Goal: Information Seeking & Learning: Find specific page/section

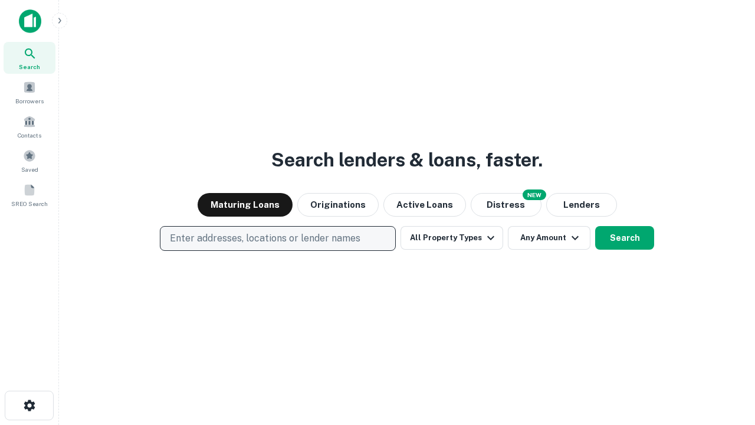
click at [277, 238] on p "Enter addresses, locations or lender names" at bounding box center [265, 238] width 191 height 14
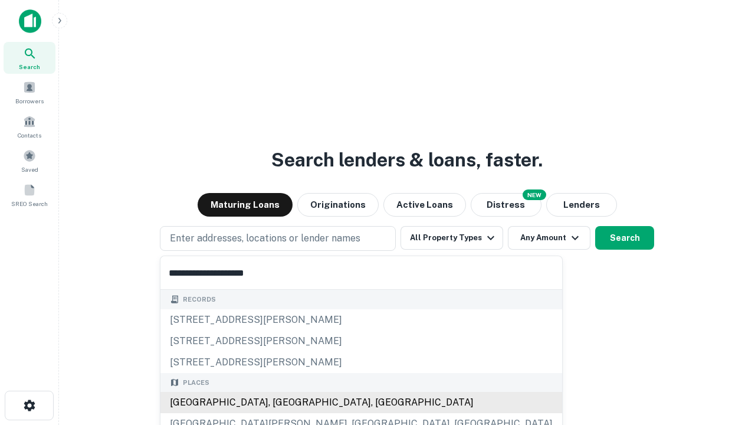
click at [282, 402] on div "[GEOGRAPHIC_DATA], [GEOGRAPHIC_DATA], [GEOGRAPHIC_DATA]" at bounding box center [361, 402] width 402 height 21
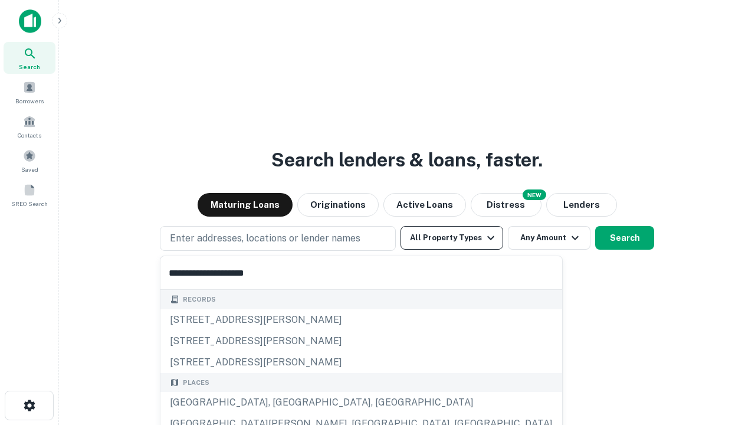
click at [452, 238] on button "All Property Types" at bounding box center [452, 238] width 103 height 24
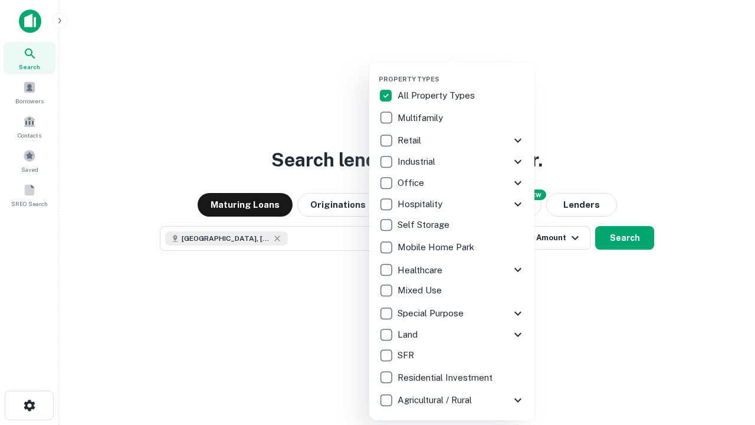
click at [461, 71] on button "button" at bounding box center [461, 71] width 165 height 1
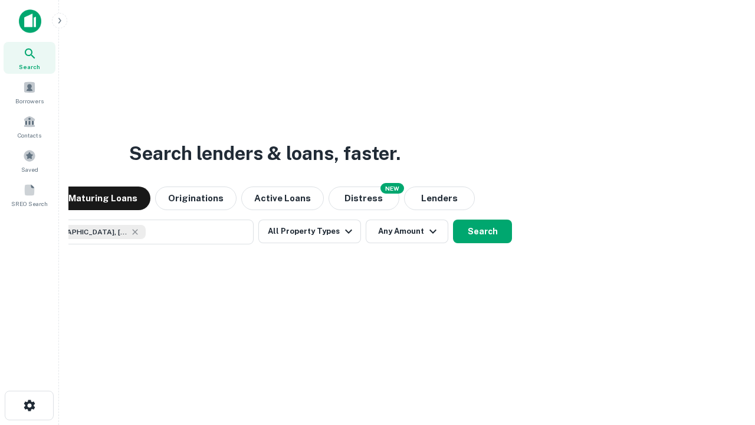
scroll to position [19, 0]
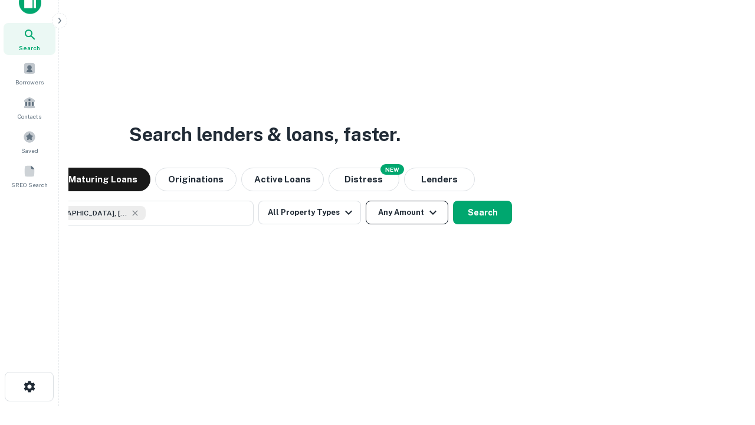
click at [366, 201] on button "Any Amount" at bounding box center [407, 213] width 83 height 24
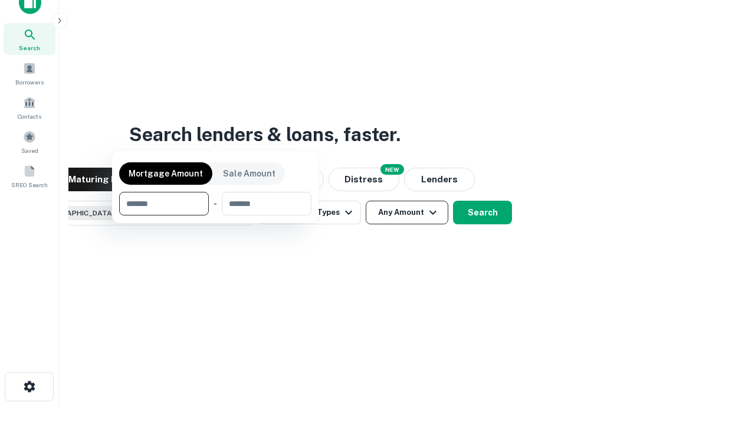
scroll to position [85, 334]
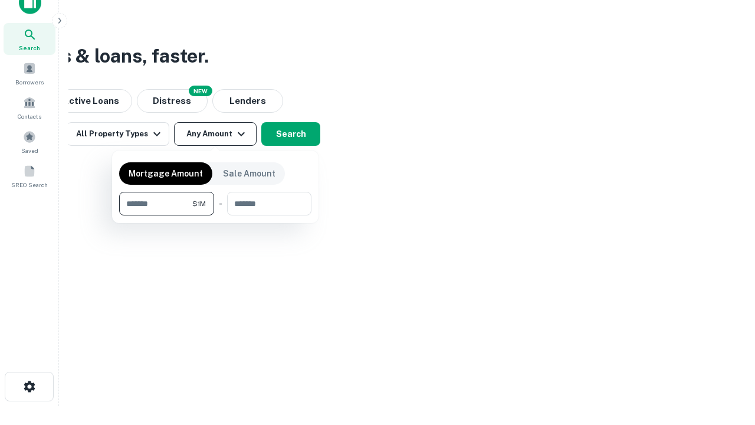
type input "*******"
click at [215, 215] on button "button" at bounding box center [215, 215] width 192 height 1
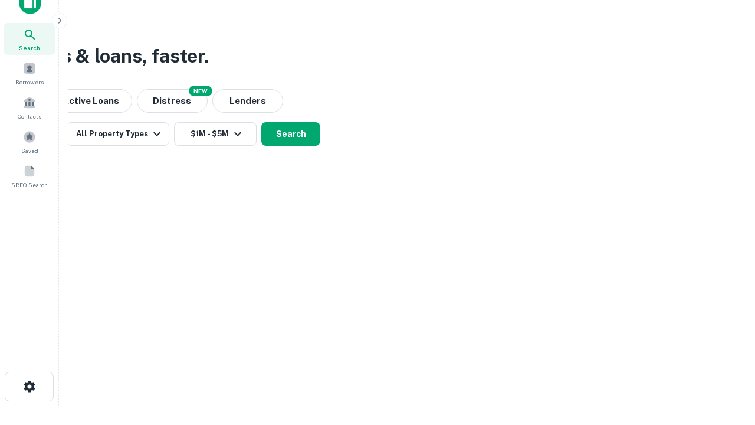
scroll to position [19, 0]
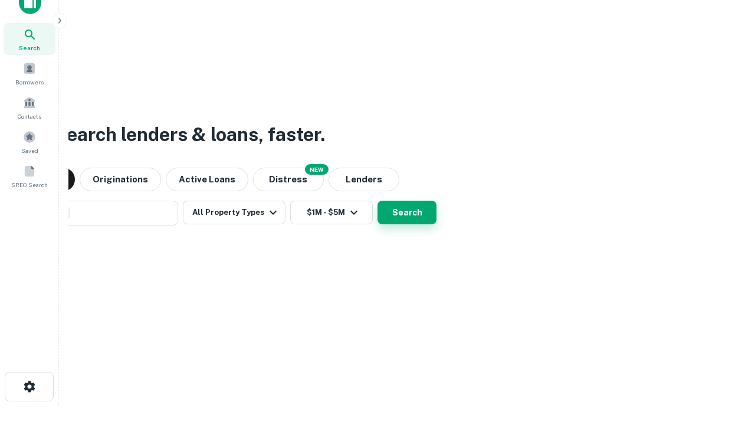
click at [378, 201] on button "Search" at bounding box center [407, 213] width 59 height 24
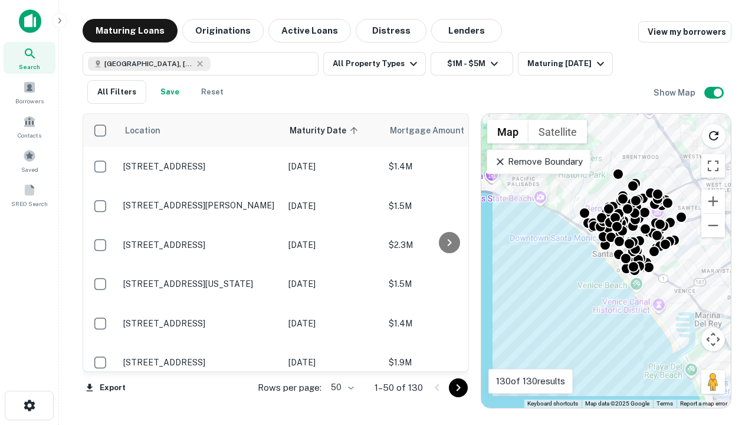
click at [340, 387] on body "Search Borrowers Contacts Saved SREO Search Maturing Loans Originations Active …" at bounding box center [377, 212] width 755 height 425
click at [341, 358] on li "25" at bounding box center [341, 357] width 34 height 21
type input "**"
